Goal: Register for event/course

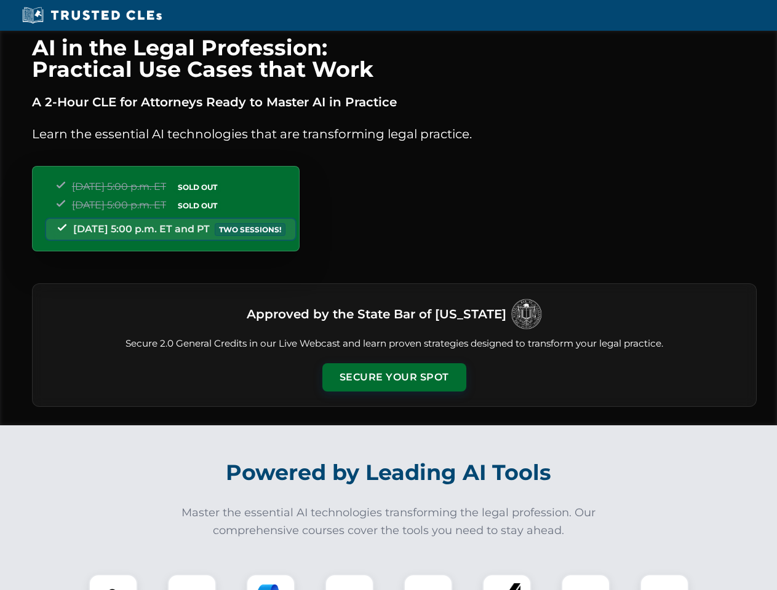
click at [394, 378] on button "Secure Your Spot" at bounding box center [394, 378] width 144 height 28
click at [113, 582] on img at bounding box center [113, 599] width 36 height 36
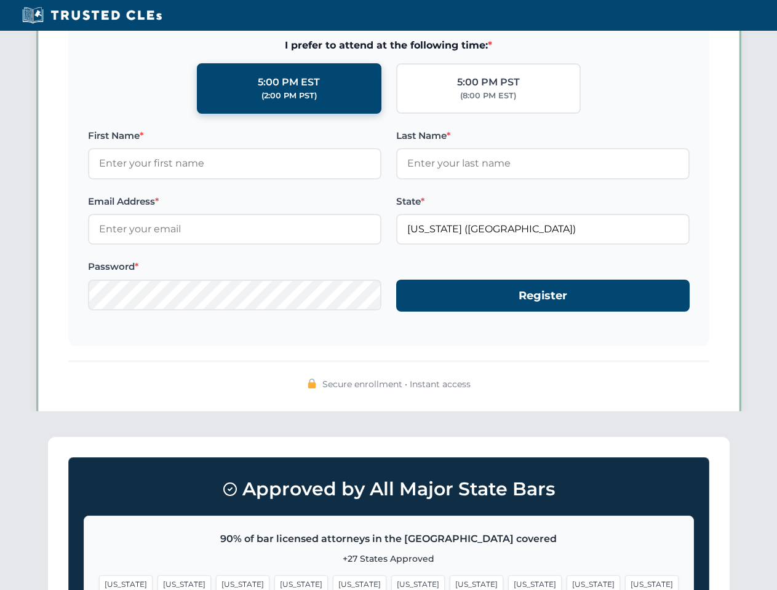
click at [450, 582] on span "[US_STATE]" at bounding box center [477, 585] width 54 height 18
click at [566, 582] on span "[US_STATE]" at bounding box center [593, 585] width 54 height 18
